Goal: Communication & Community: Answer question/provide support

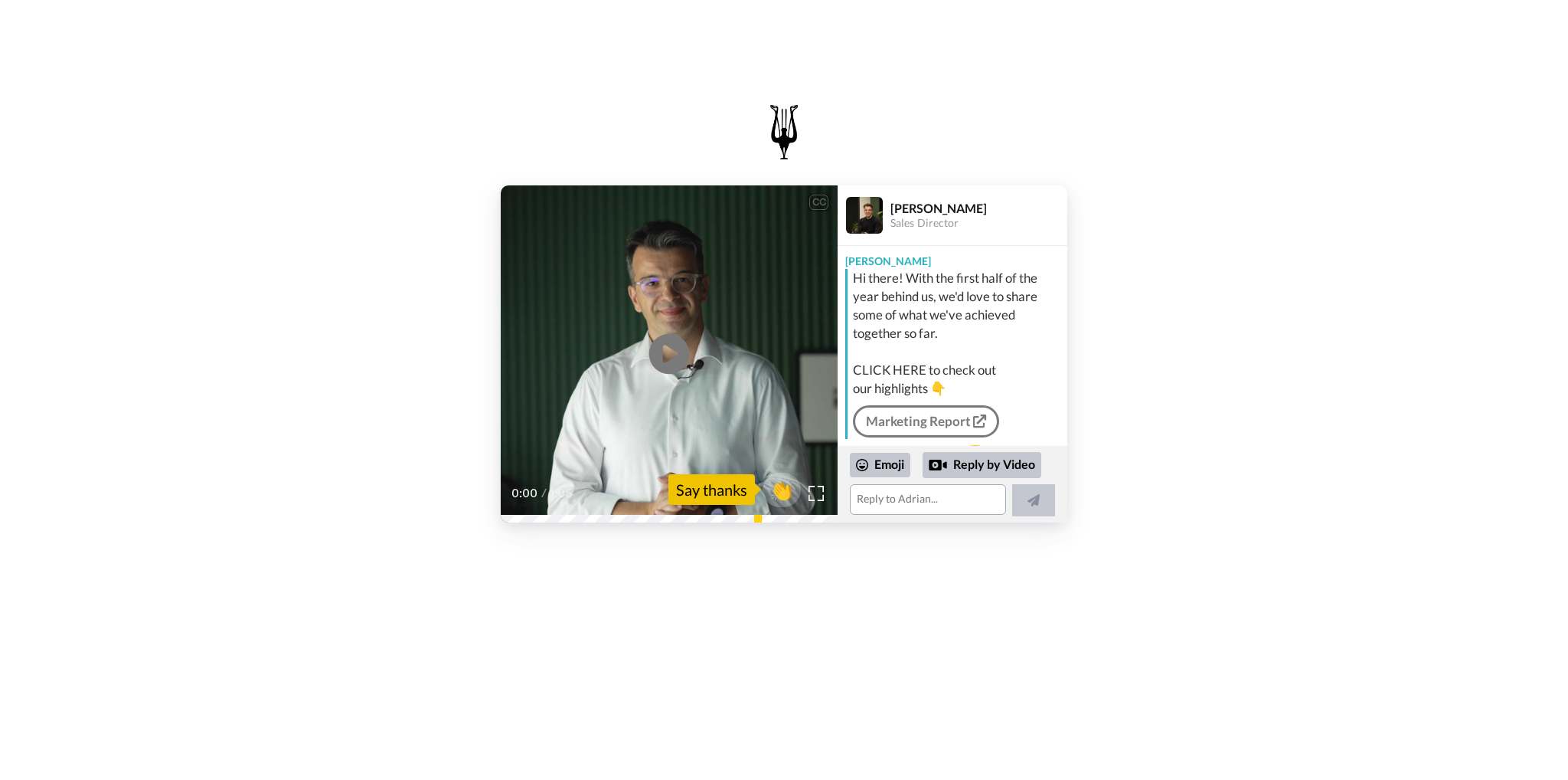
click at [685, 357] on icon at bounding box center [669, 354] width 40 height 40
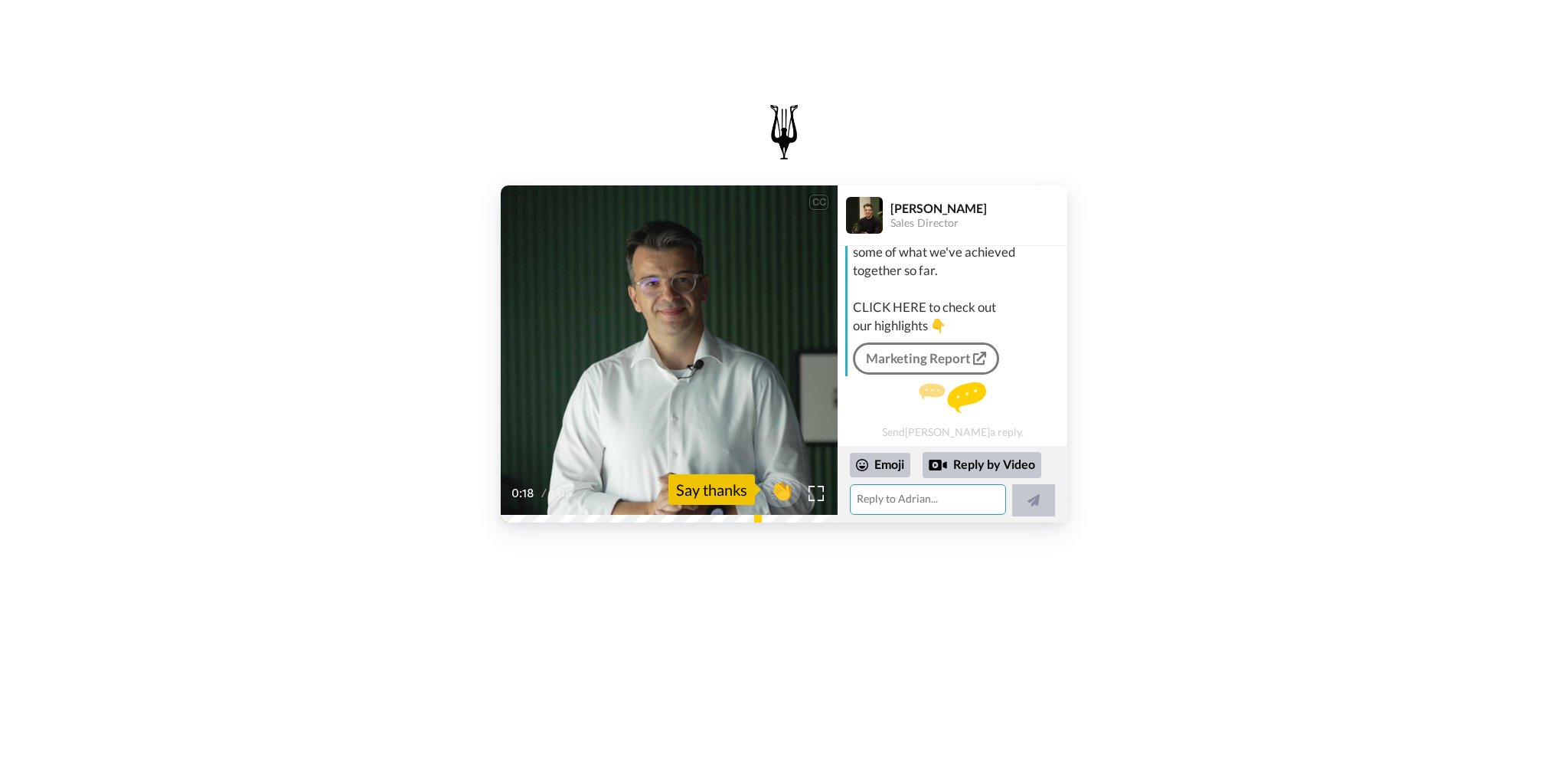
click at [922, 500] on textarea at bounding box center [928, 499] width 156 height 31
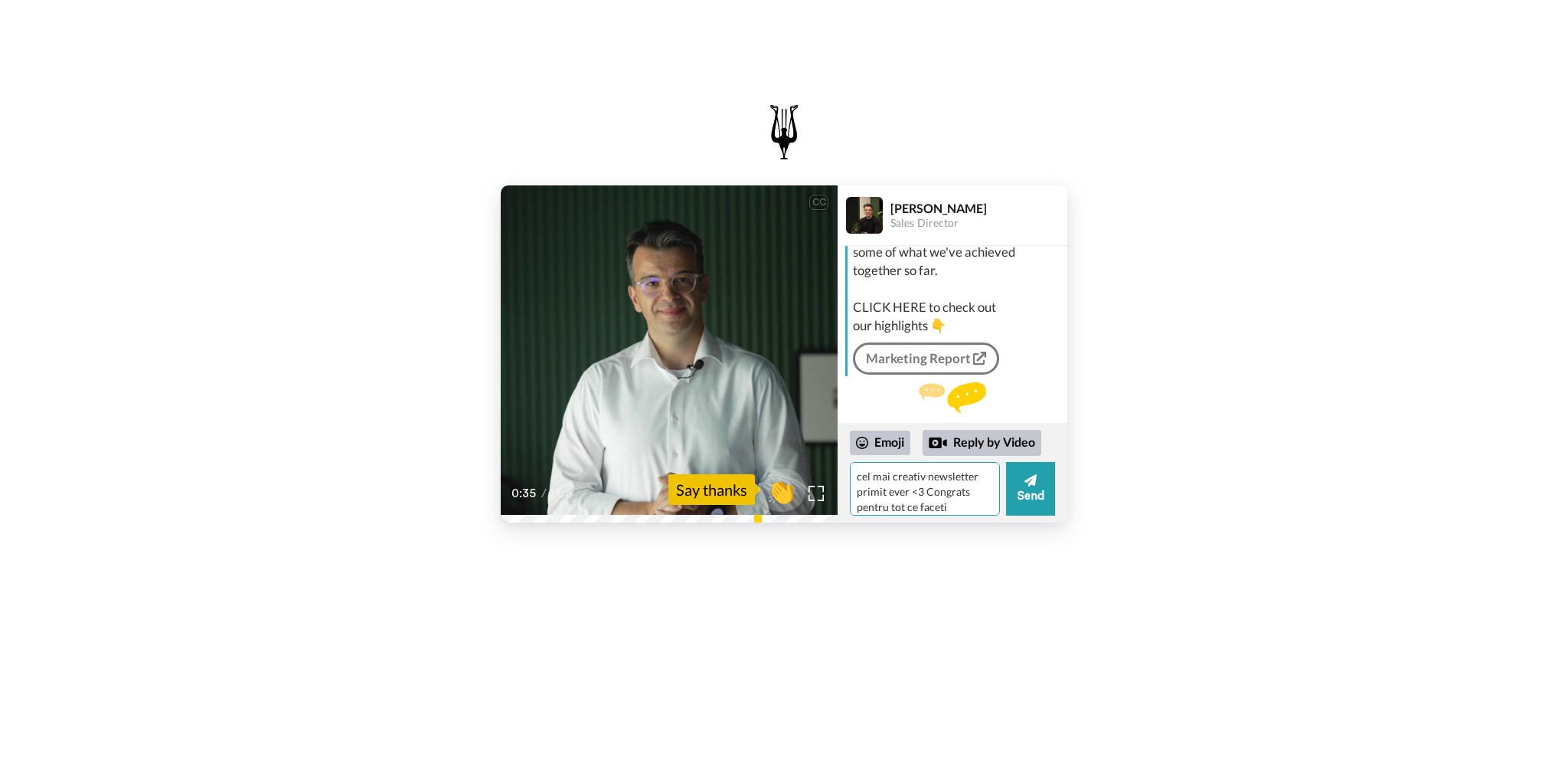
type textarea "cel mai creativ newsletter primit ever <3 Congrats pentru tot ce faceti"
click at [778, 484] on span "👏" at bounding box center [781, 489] width 48 height 31
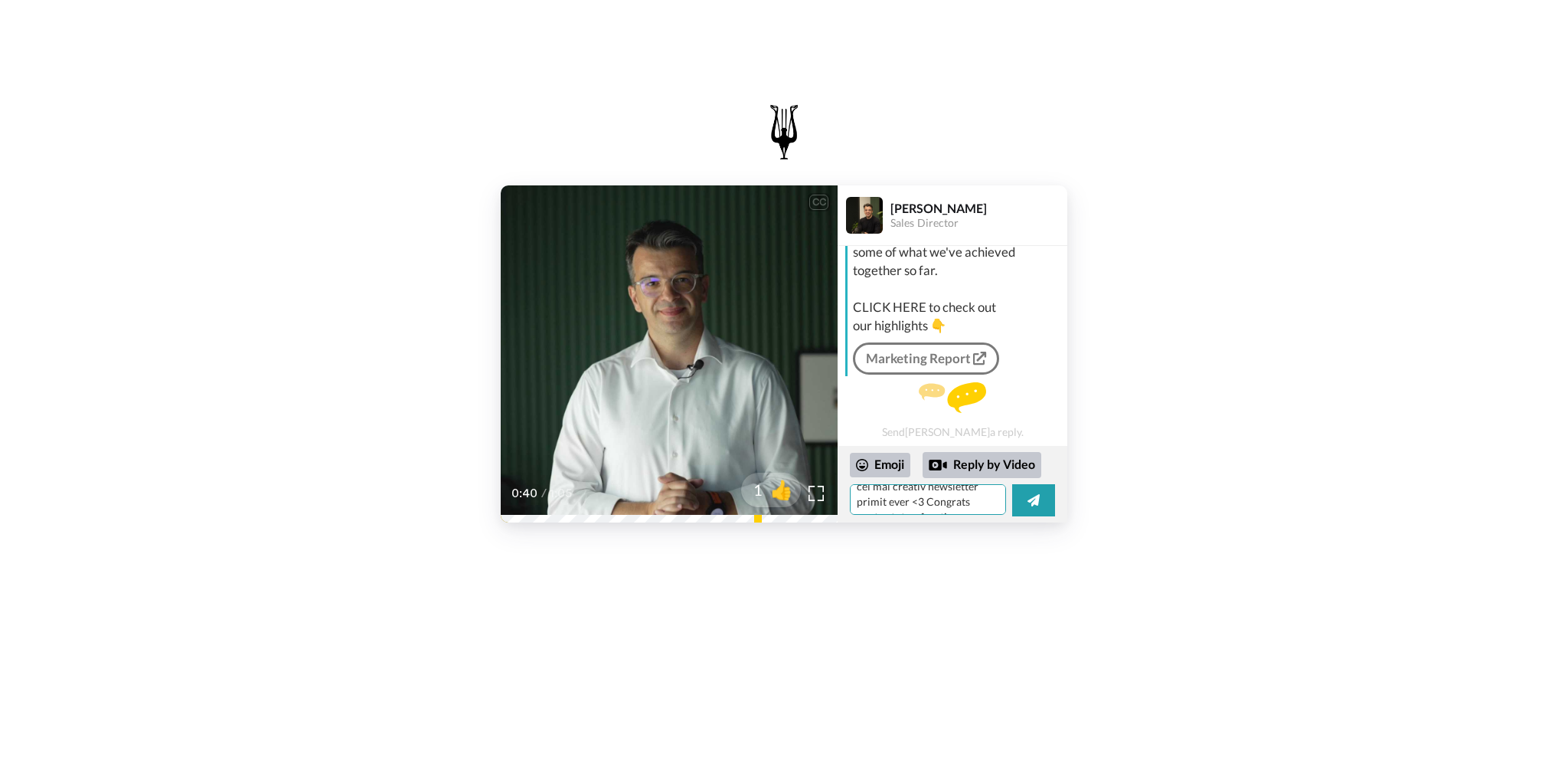
scroll to position [28, 0]
click at [1042, 501] on button at bounding box center [1033, 500] width 43 height 32
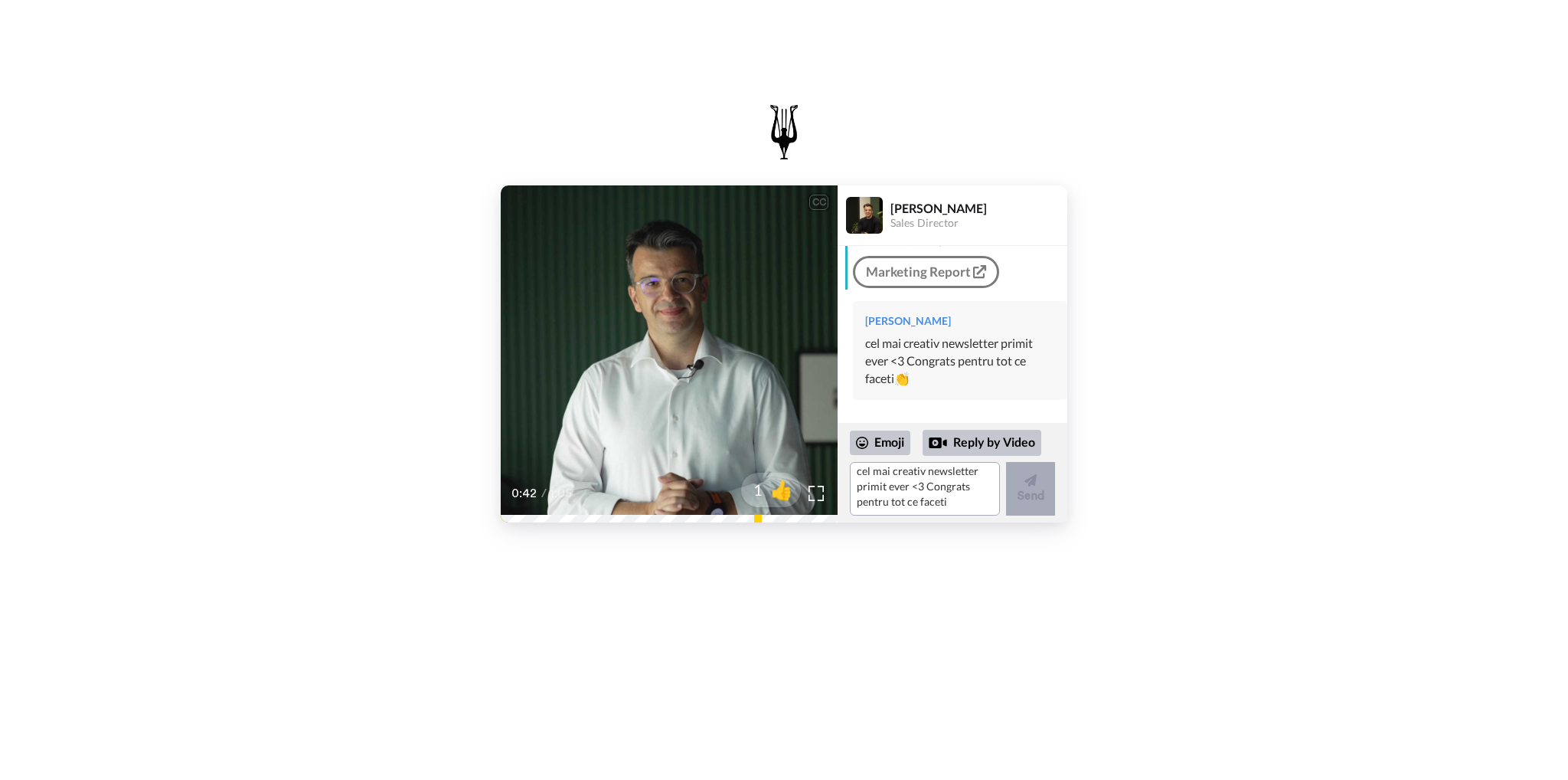
scroll to position [0, 0]
